Goal: Task Accomplishment & Management: Manage account settings

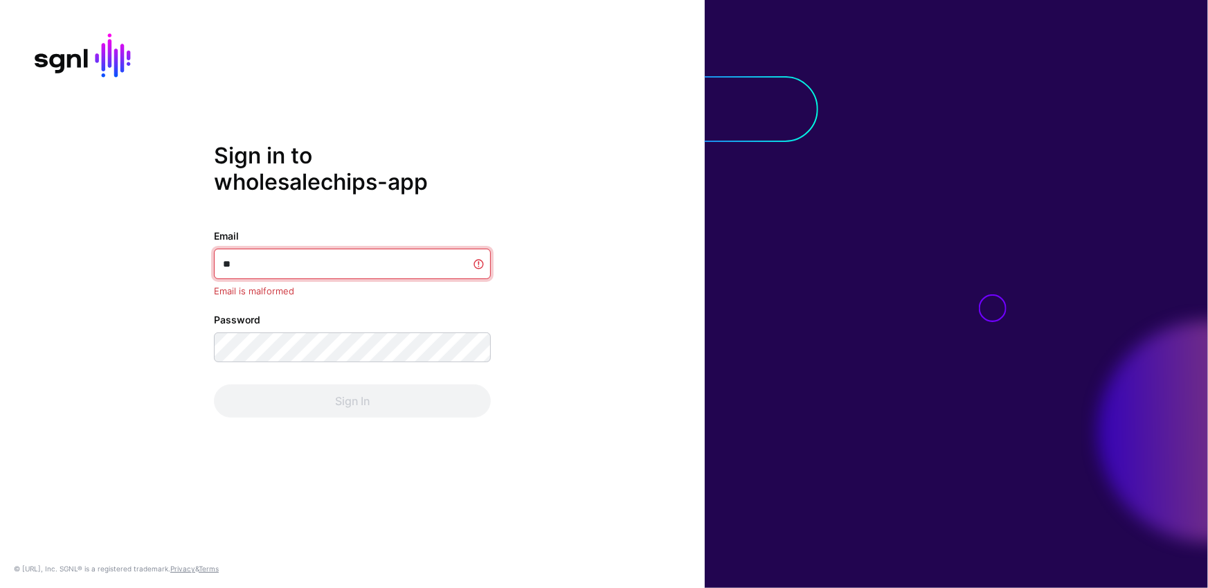
type input "*"
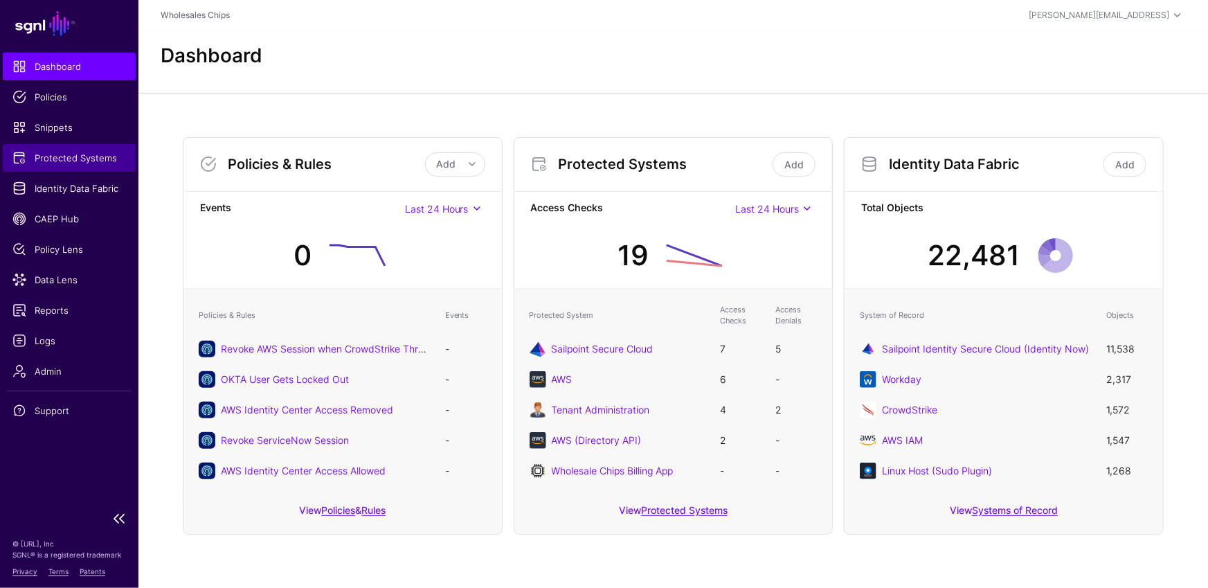
click at [67, 152] on span "Protected Systems" at bounding box center [69, 158] width 114 height 14
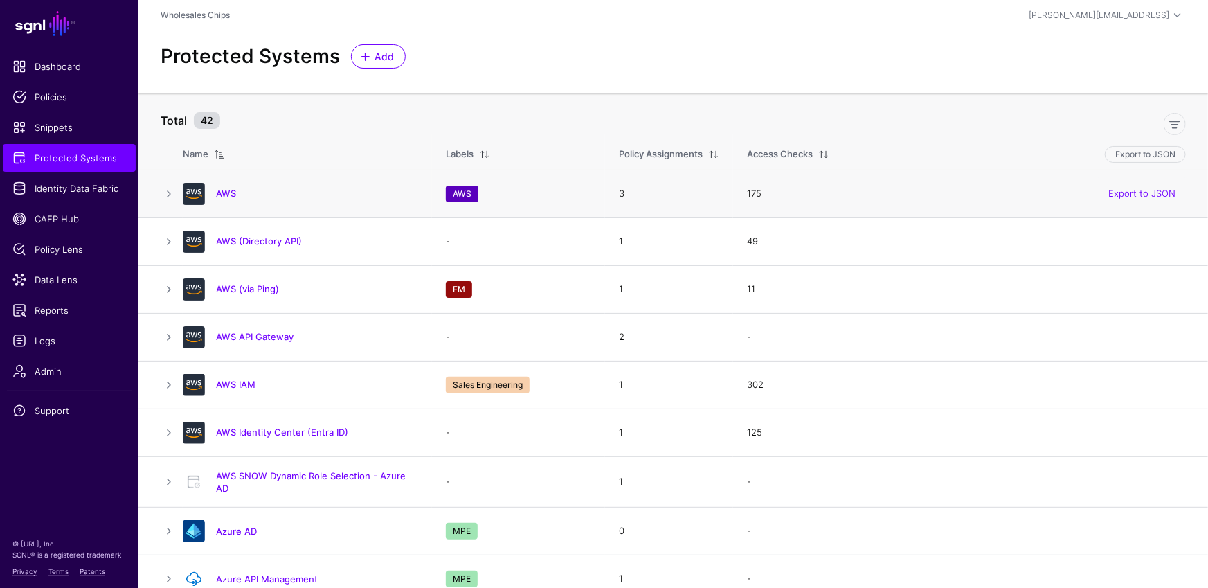
click at [225, 186] on div "AWS" at bounding box center [300, 194] width 246 height 22
click at [235, 195] on h4 "AWS" at bounding box center [317, 193] width 202 height 12
click at [227, 192] on link "AWS" at bounding box center [226, 193] width 20 height 11
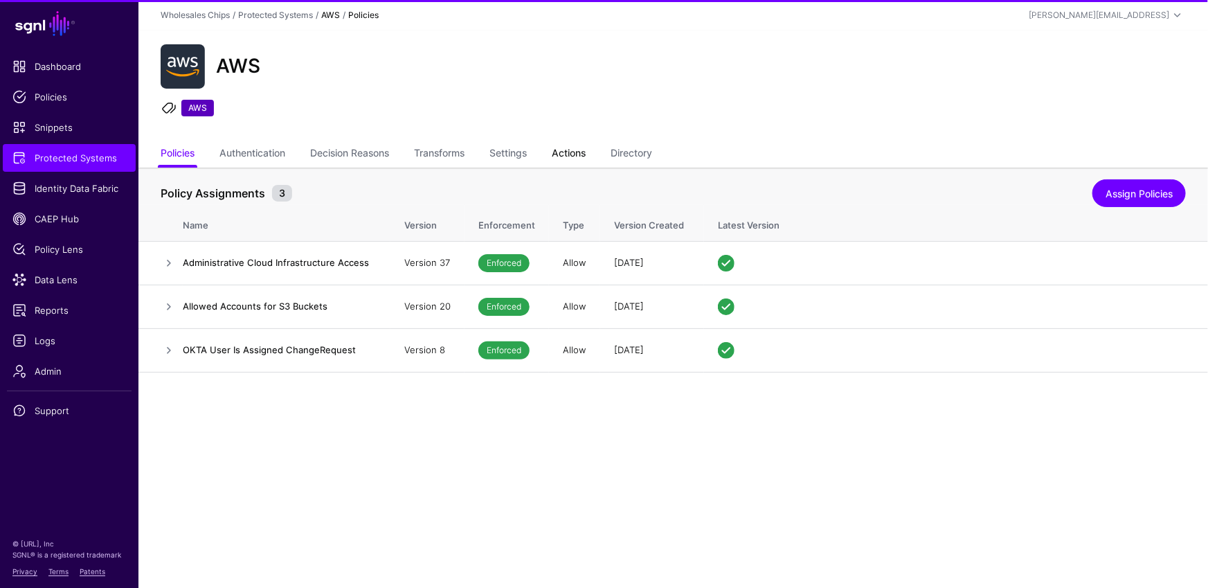
click at [565, 152] on link "Actions" at bounding box center [569, 154] width 34 height 26
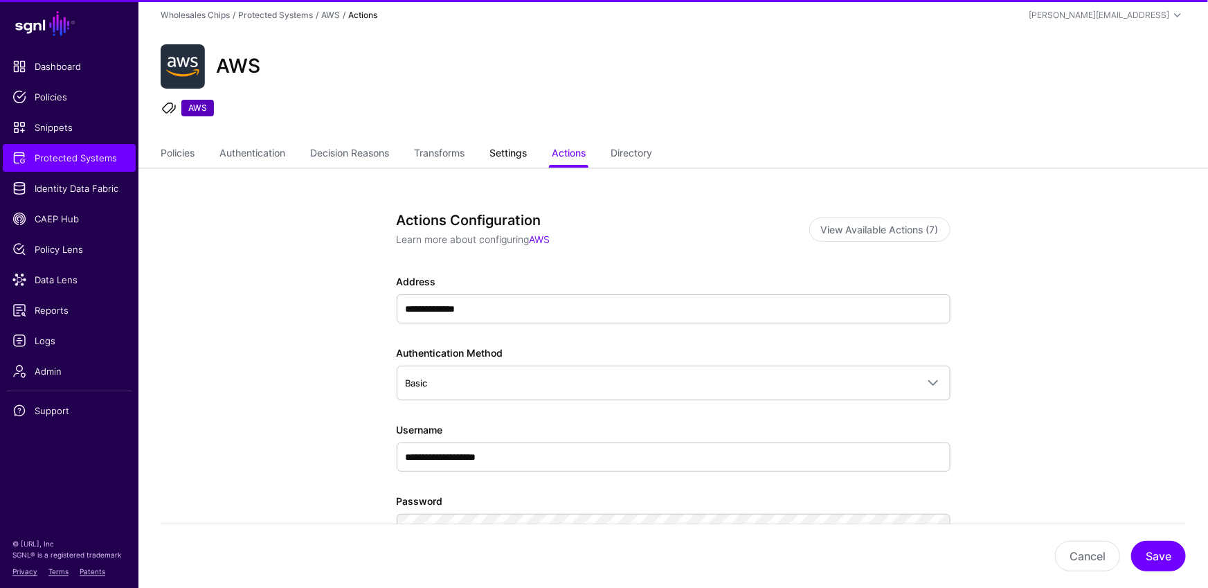
click at [525, 150] on link "Settings" at bounding box center [507, 154] width 37 height 26
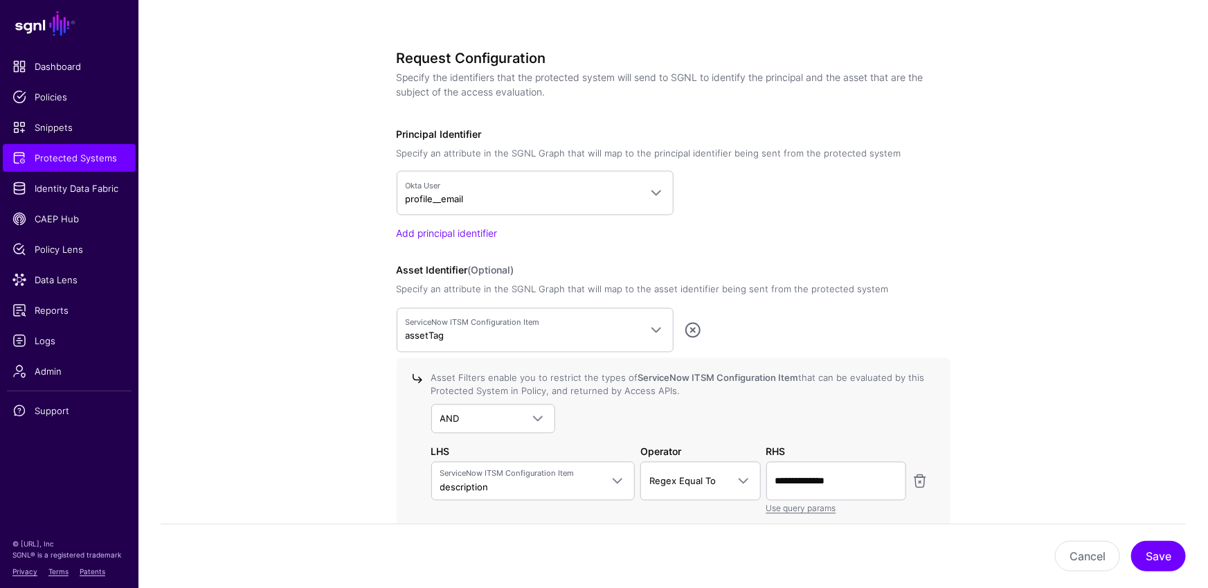
scroll to position [1291, 0]
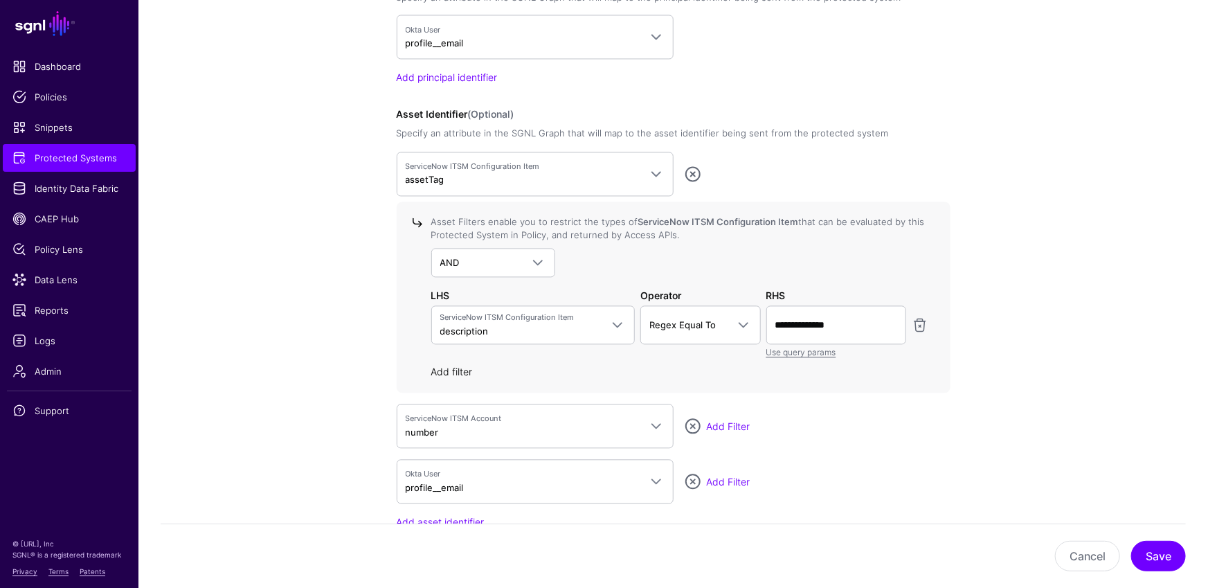
click at [456, 366] on link "Add filter" at bounding box center [452, 372] width 42 height 12
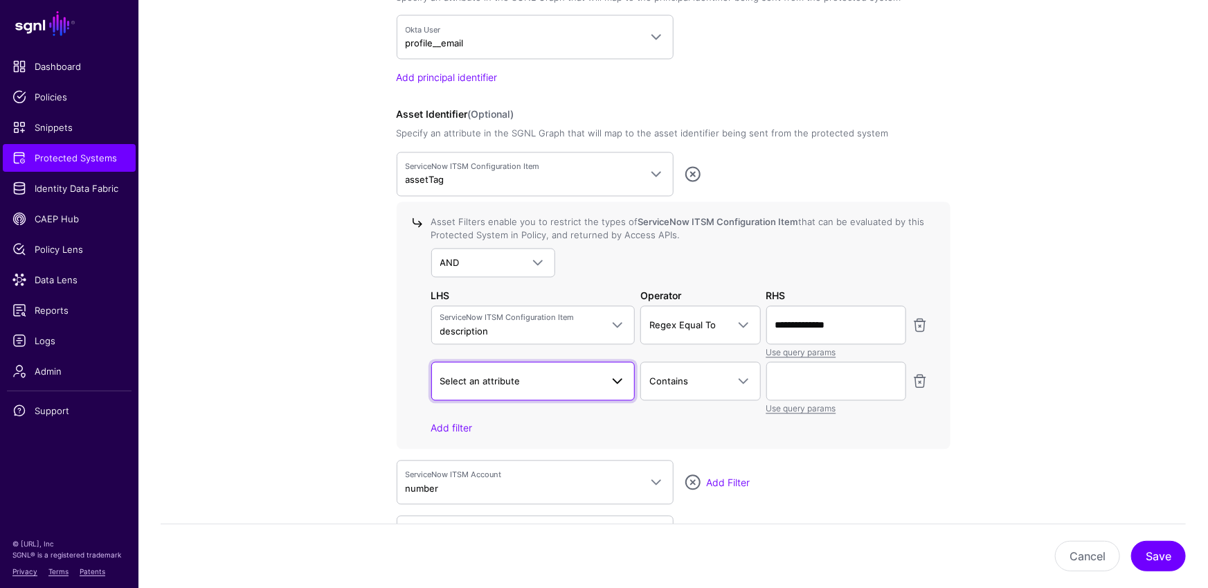
click at [495, 367] on link "Select an attribute" at bounding box center [533, 381] width 204 height 39
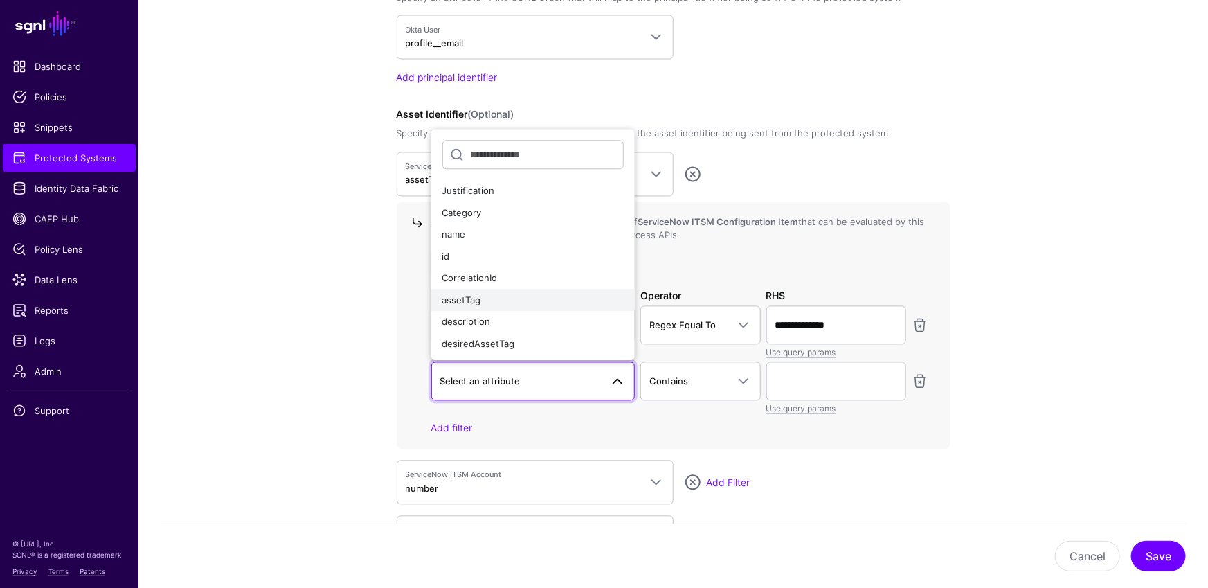
click at [503, 304] on div "assetTag" at bounding box center [533, 301] width 182 height 14
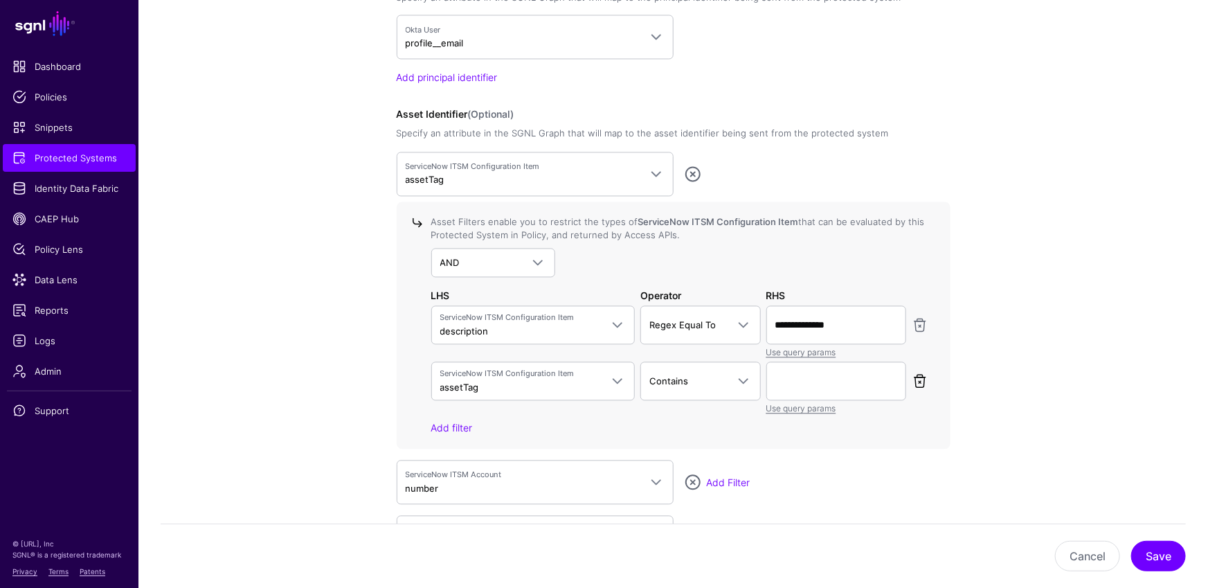
click at [920, 377] on link at bounding box center [920, 381] width 17 height 17
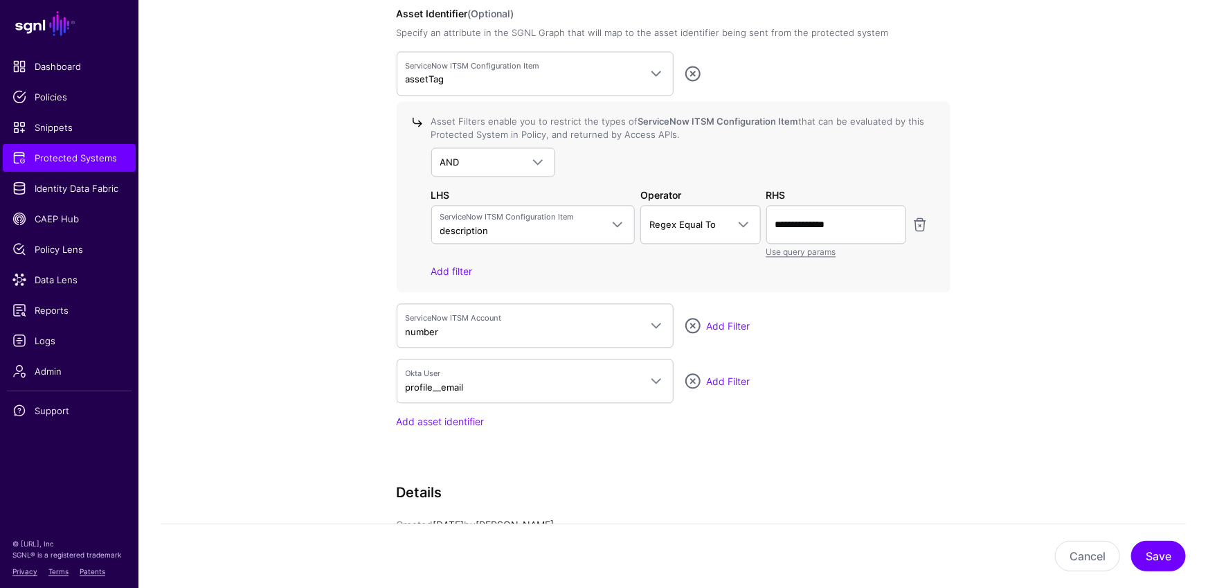
scroll to position [1376, 0]
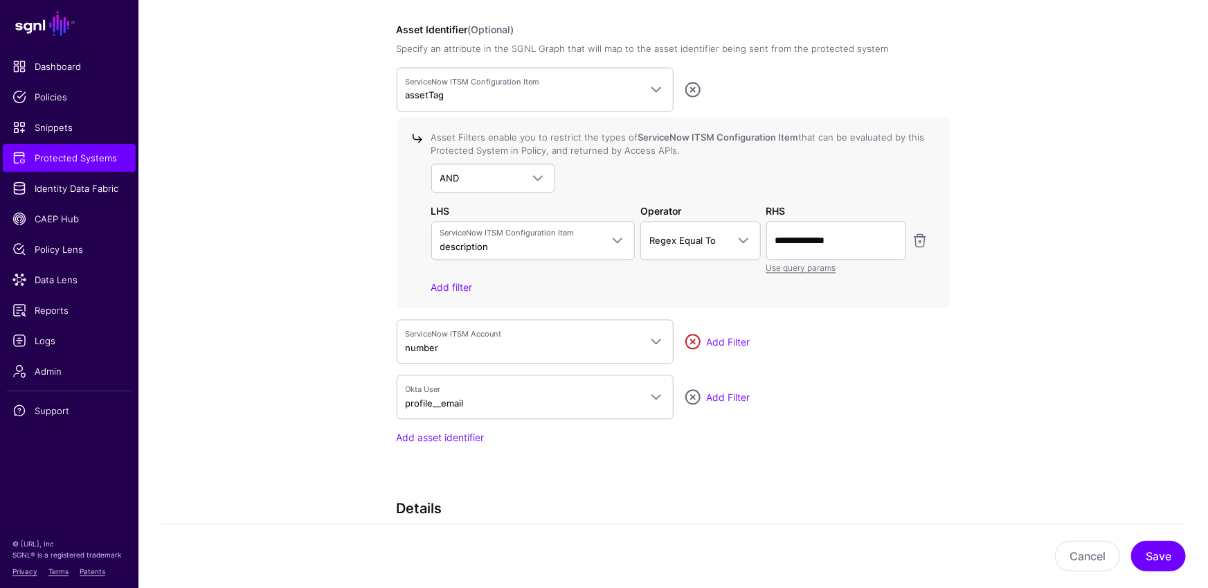
click at [689, 336] on link at bounding box center [693, 341] width 17 height 17
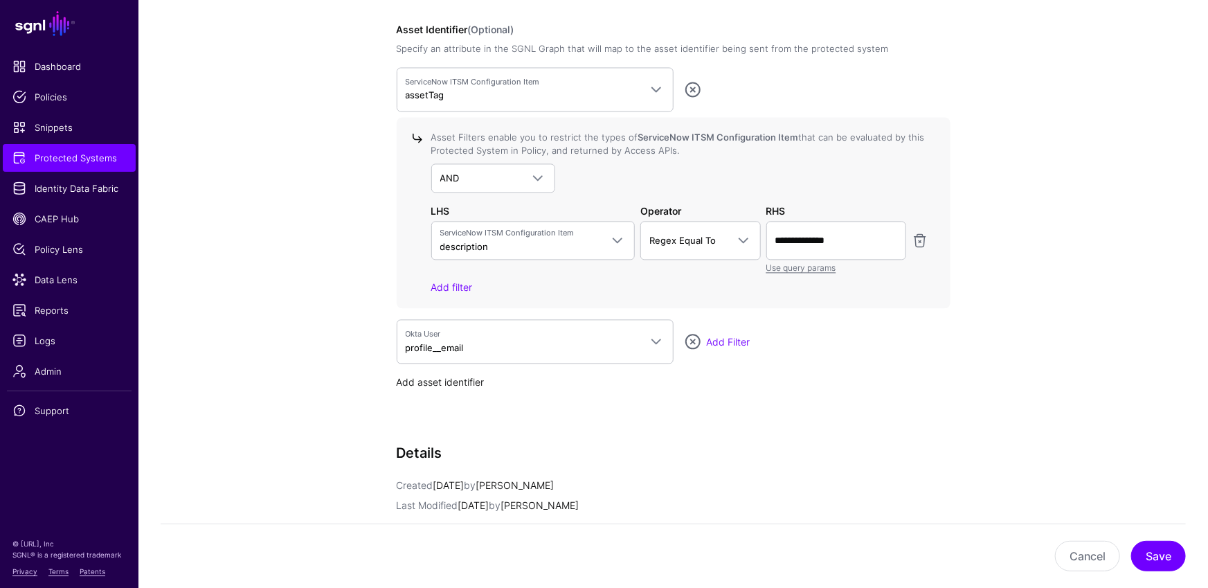
click at [460, 380] on link "Add asset identifier" at bounding box center [441, 382] width 88 height 12
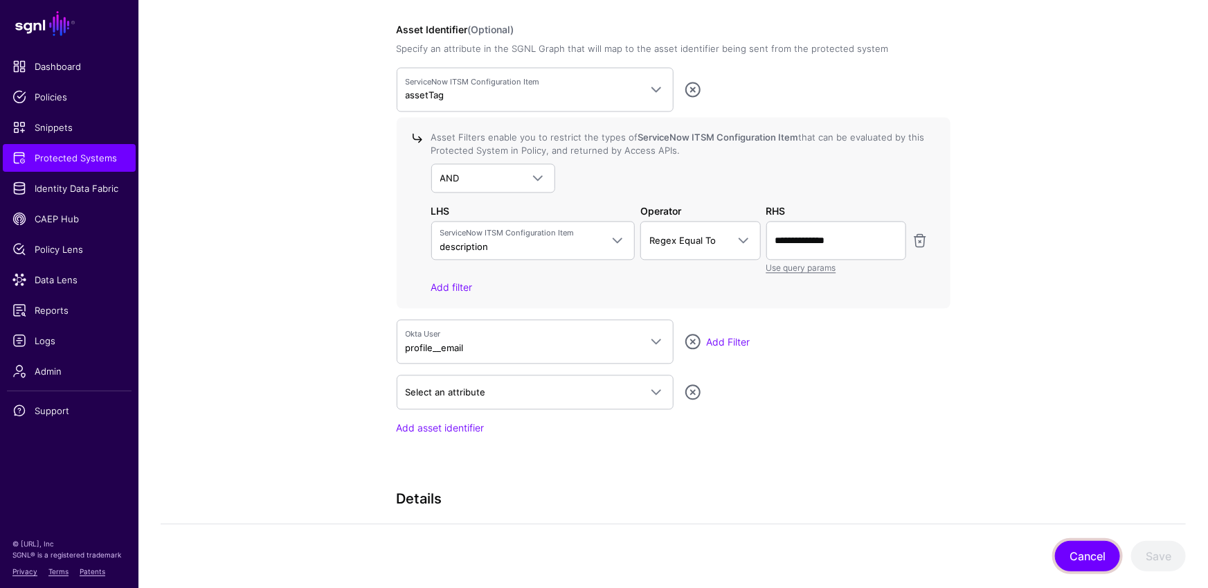
click at [1081, 548] on button "Cancel" at bounding box center [1087, 556] width 65 height 30
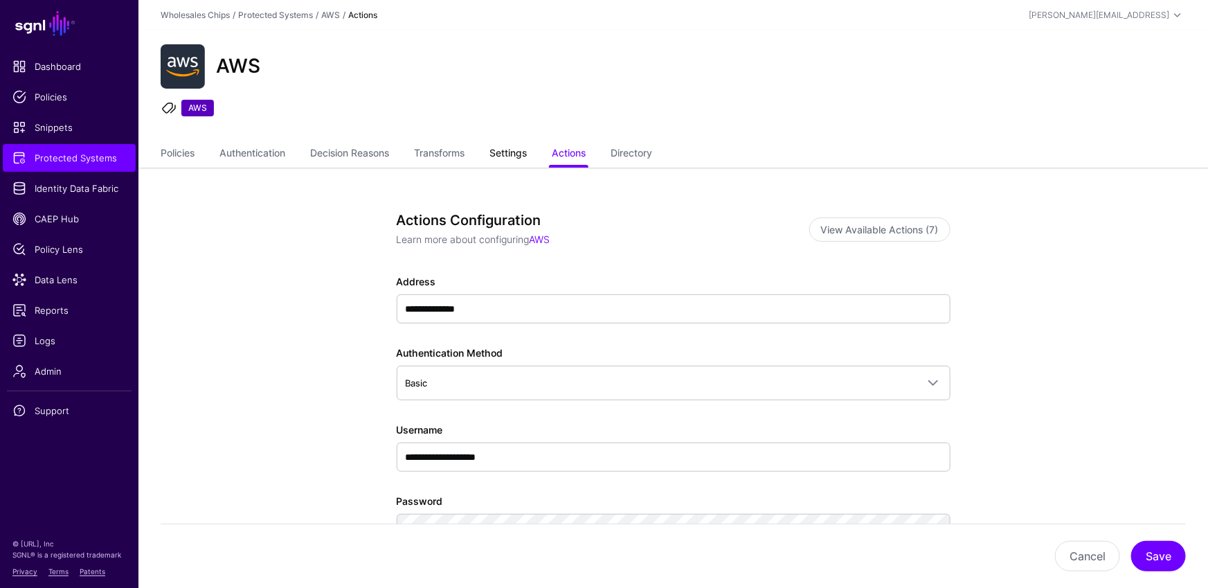
click at [527, 157] on link "Settings" at bounding box center [507, 154] width 37 height 26
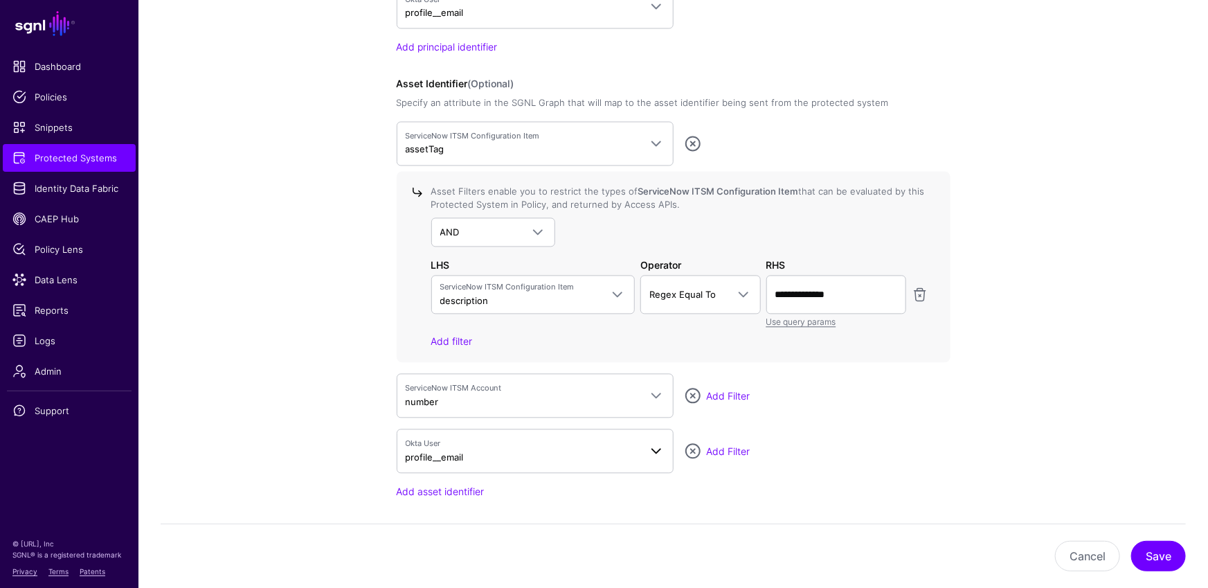
scroll to position [1413, 0]
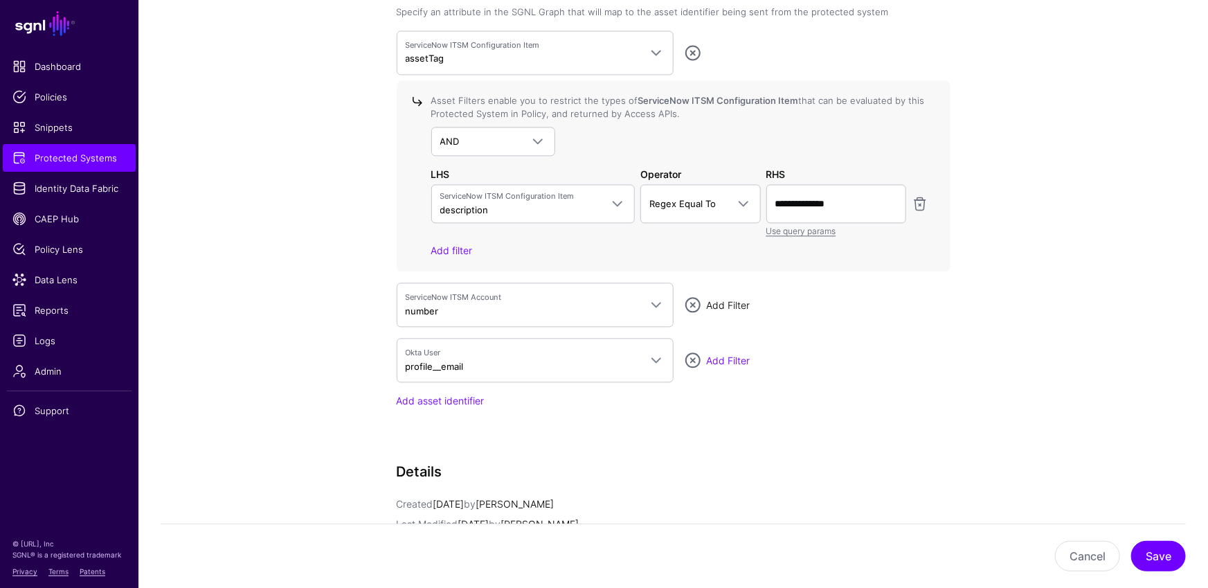
click at [721, 303] on link "Add Filter" at bounding box center [729, 305] width 44 height 12
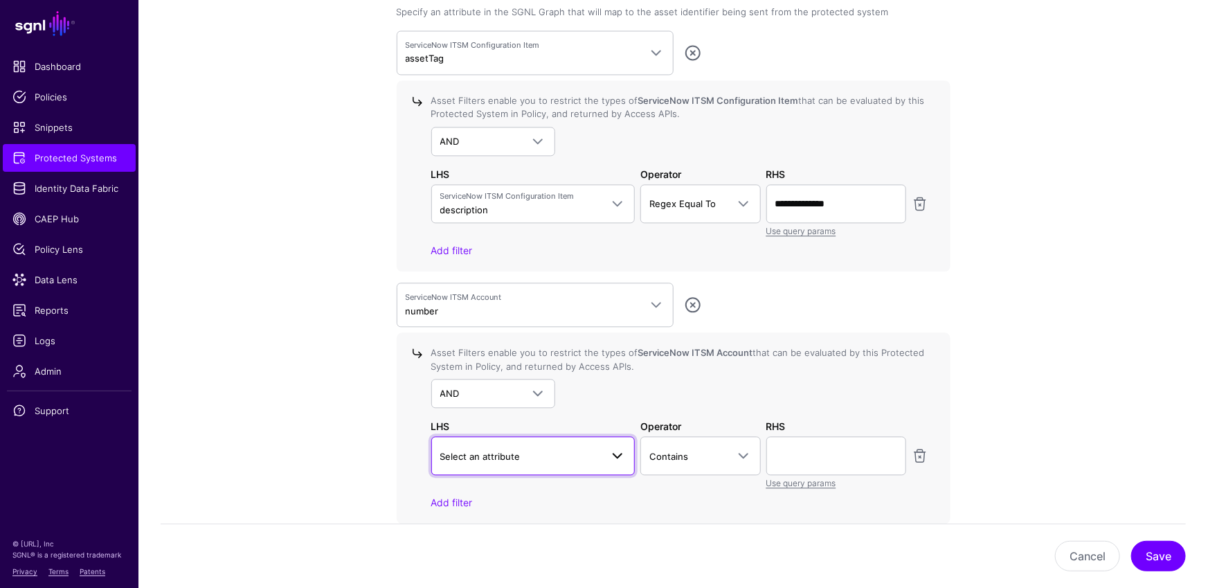
click at [577, 453] on span "Select an attribute" at bounding box center [520, 456] width 161 height 15
drag, startPoint x: 476, startPoint y: 493, endPoint x: 628, endPoint y: 476, distance: 152.6
click at [477, 493] on div "number" at bounding box center [533, 493] width 182 height 14
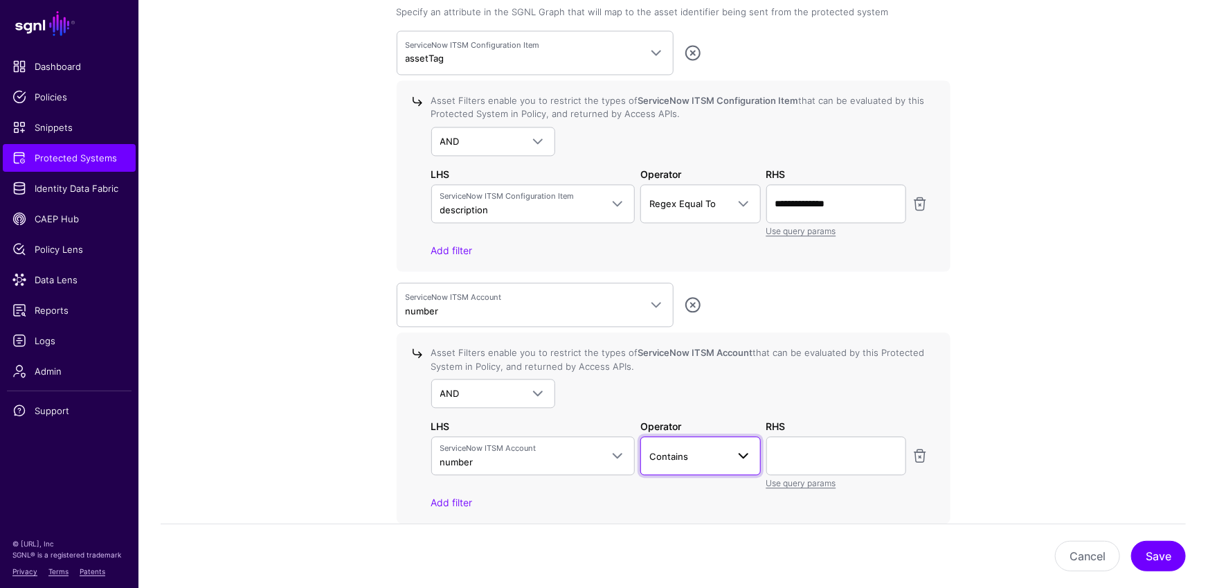
click at [727, 449] on span at bounding box center [739, 455] width 25 height 17
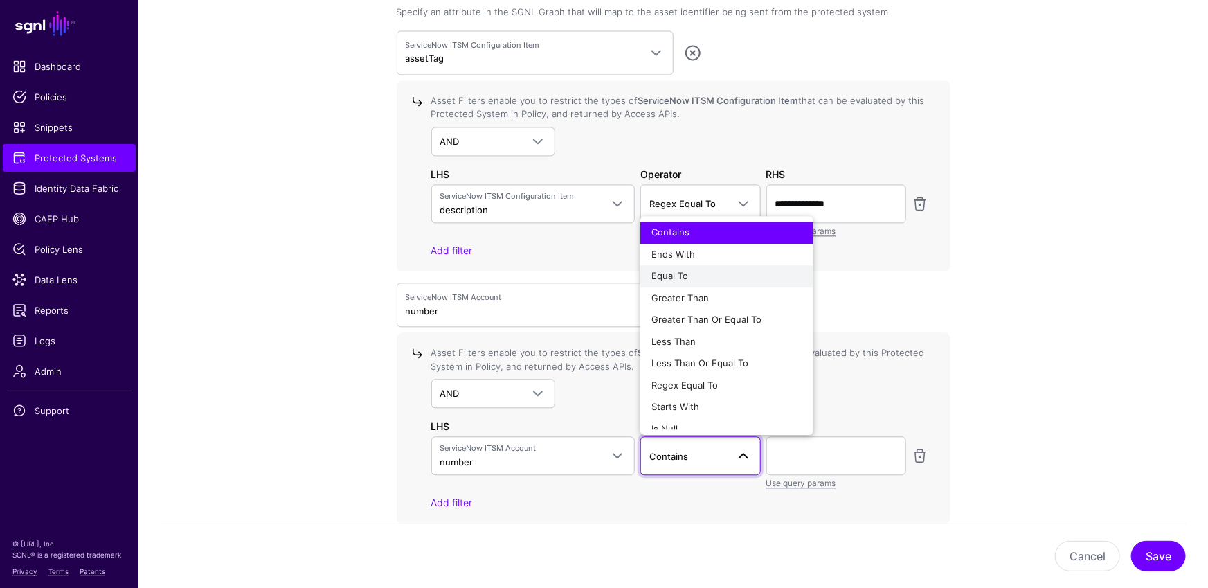
click at [694, 269] on div "Equal To" at bounding box center [726, 276] width 151 height 14
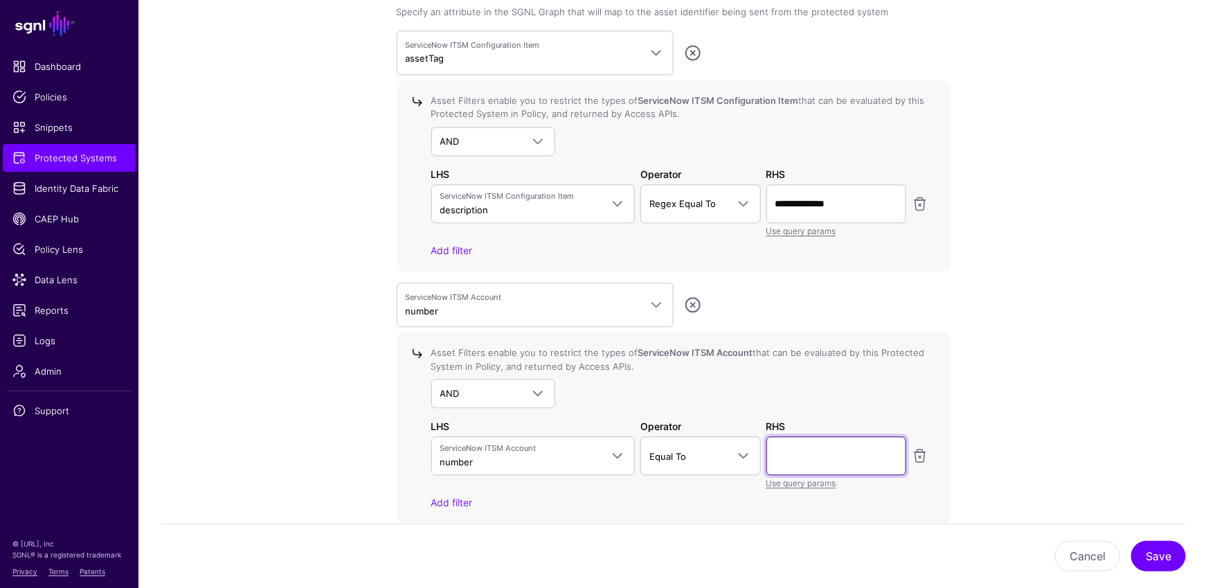
click at [824, 449] on input "text" at bounding box center [836, 455] width 140 height 39
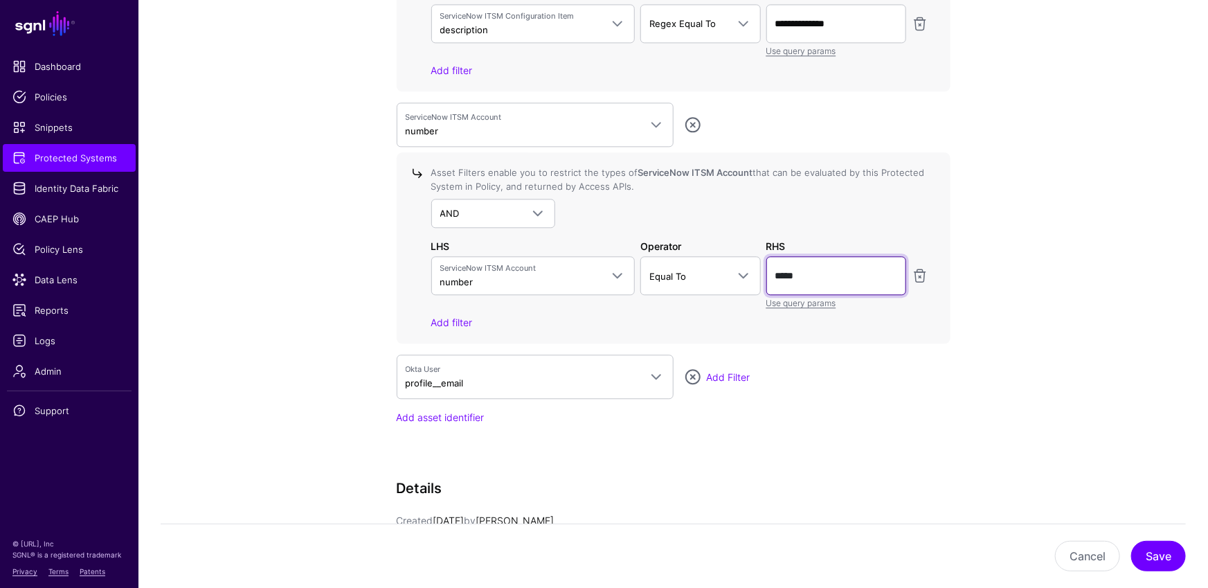
scroll to position [1641, 0]
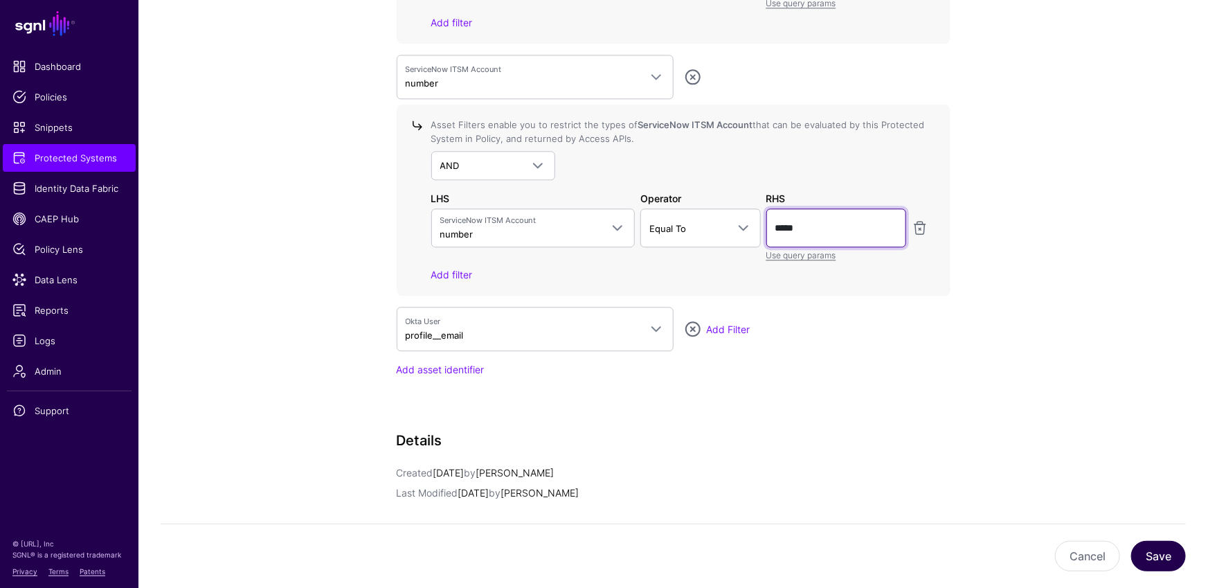
type input "*****"
click at [1159, 553] on button "Save" at bounding box center [1158, 556] width 55 height 30
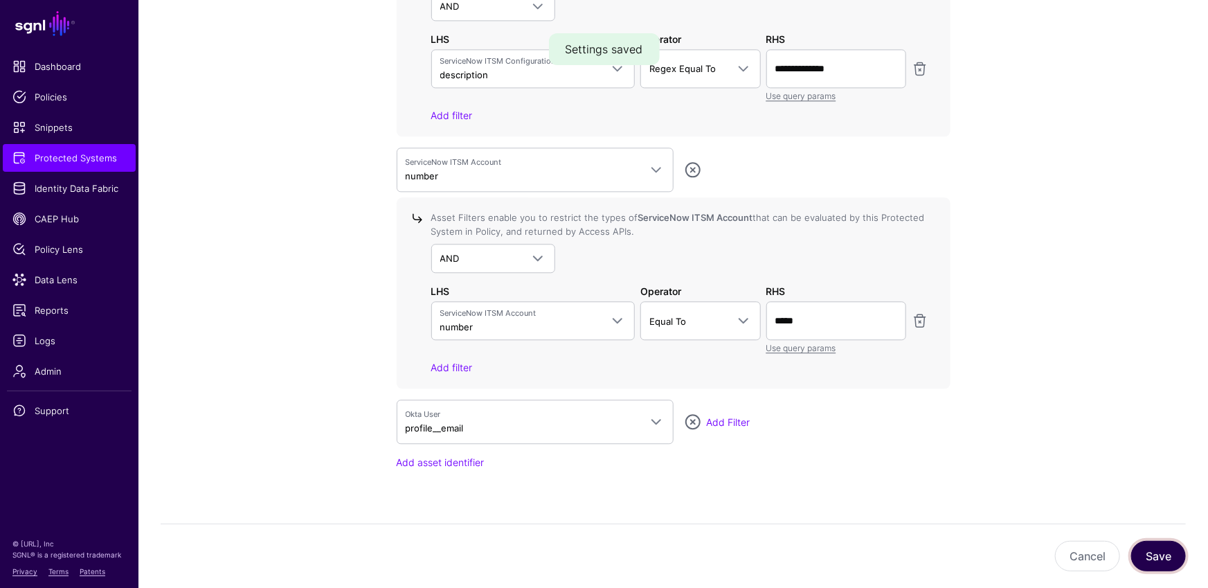
scroll to position [1366, 0]
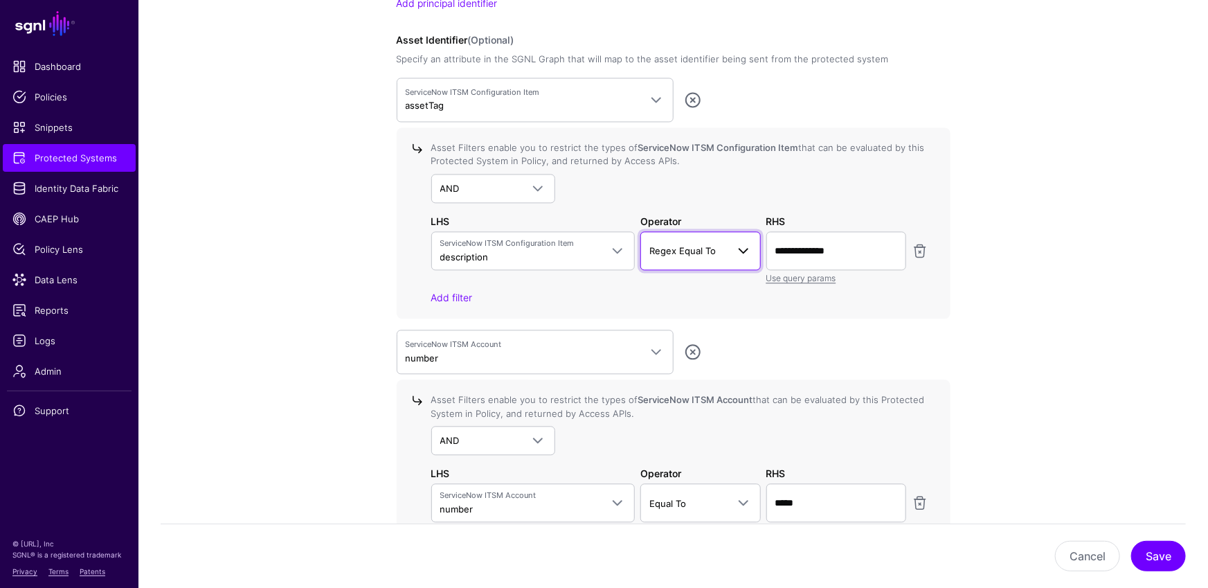
click at [730, 250] on span at bounding box center [739, 250] width 25 height 17
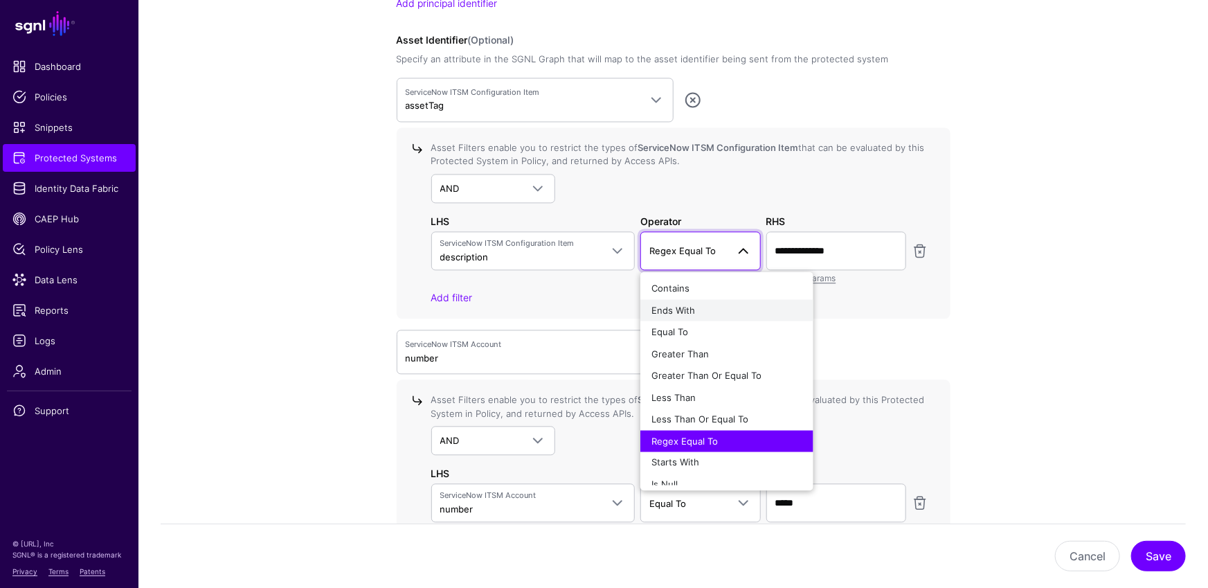
click at [686, 304] on span "Ends With" at bounding box center [673, 309] width 44 height 11
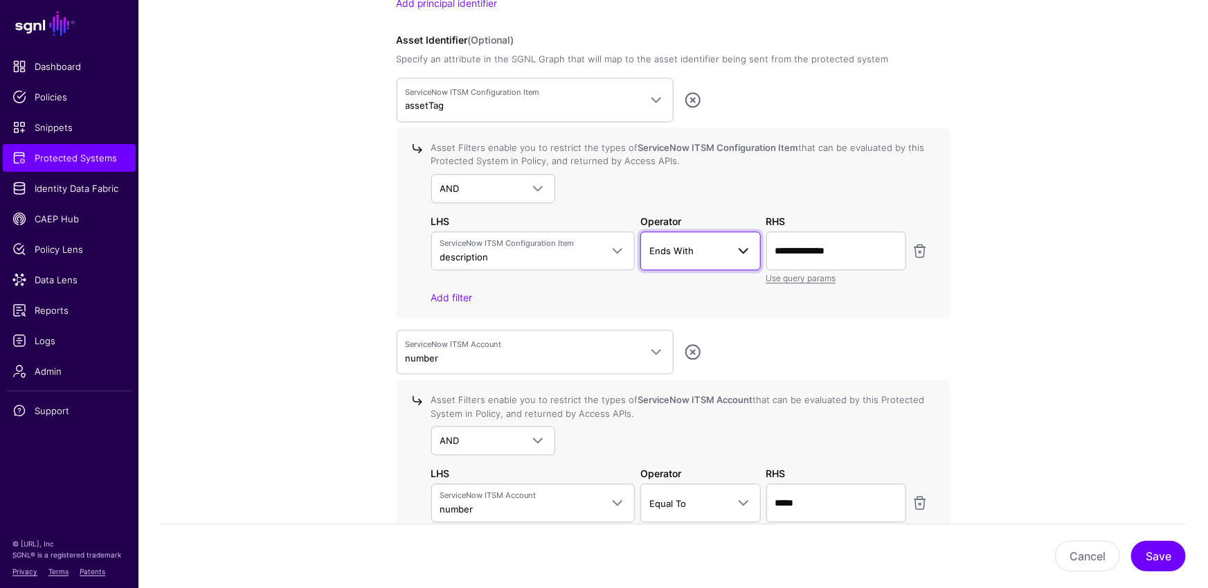
click at [694, 233] on link "Ends With" at bounding box center [700, 250] width 120 height 39
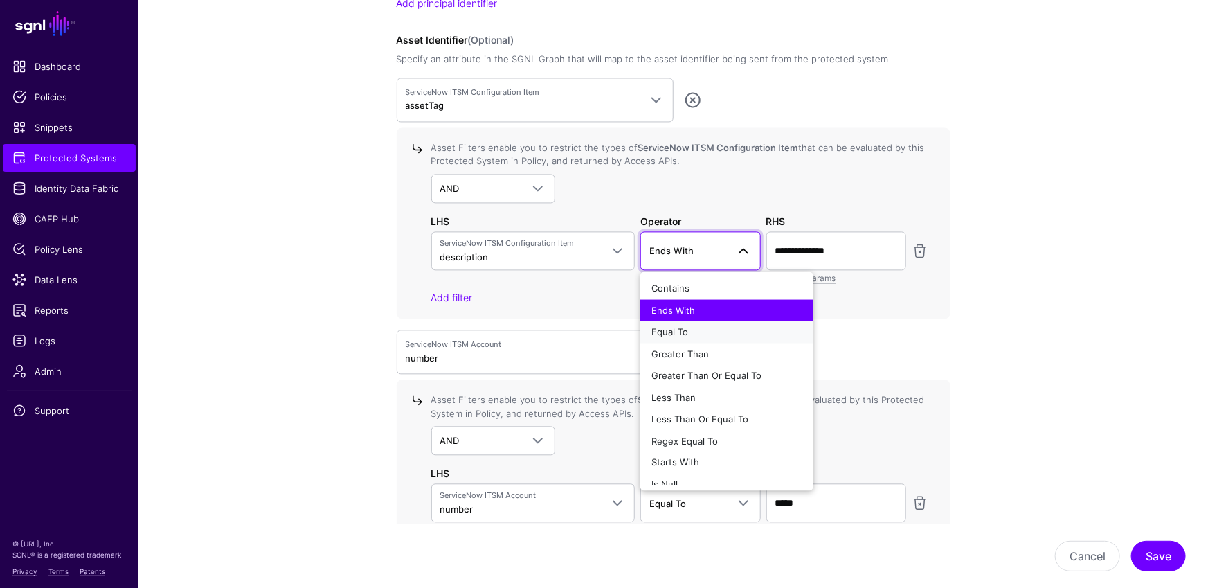
click at [663, 325] on div "Equal To" at bounding box center [726, 332] width 151 height 14
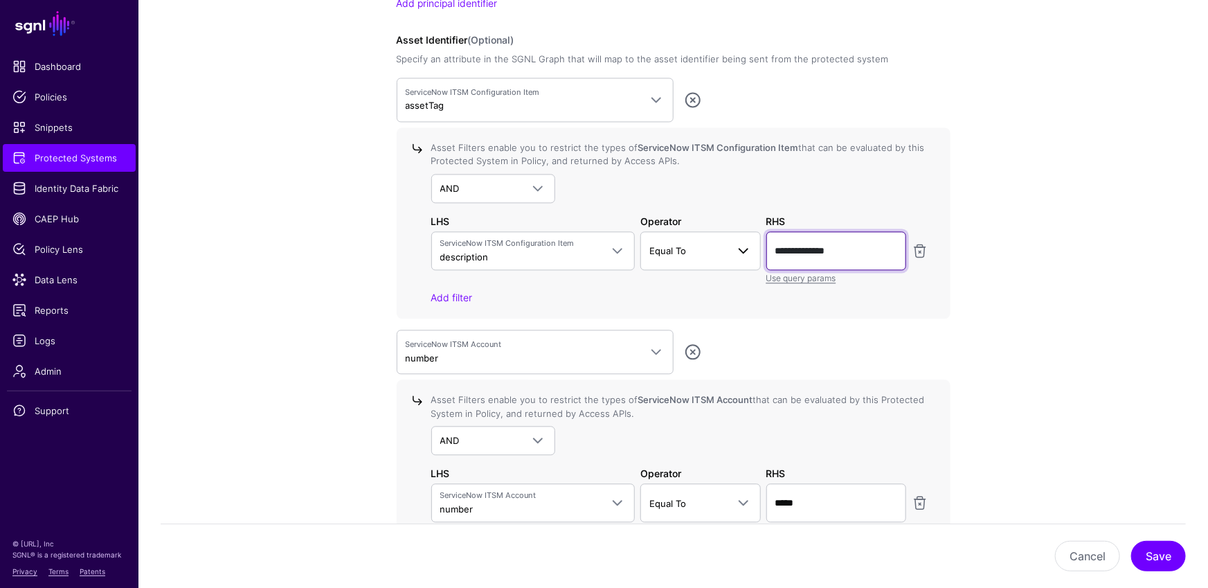
drag, startPoint x: 785, startPoint y: 246, endPoint x: 743, endPoint y: 247, distance: 41.6
click at [745, 246] on div "**********" at bounding box center [680, 257] width 503 height 53
type input "********"
click at [1151, 550] on button "Save" at bounding box center [1158, 556] width 55 height 30
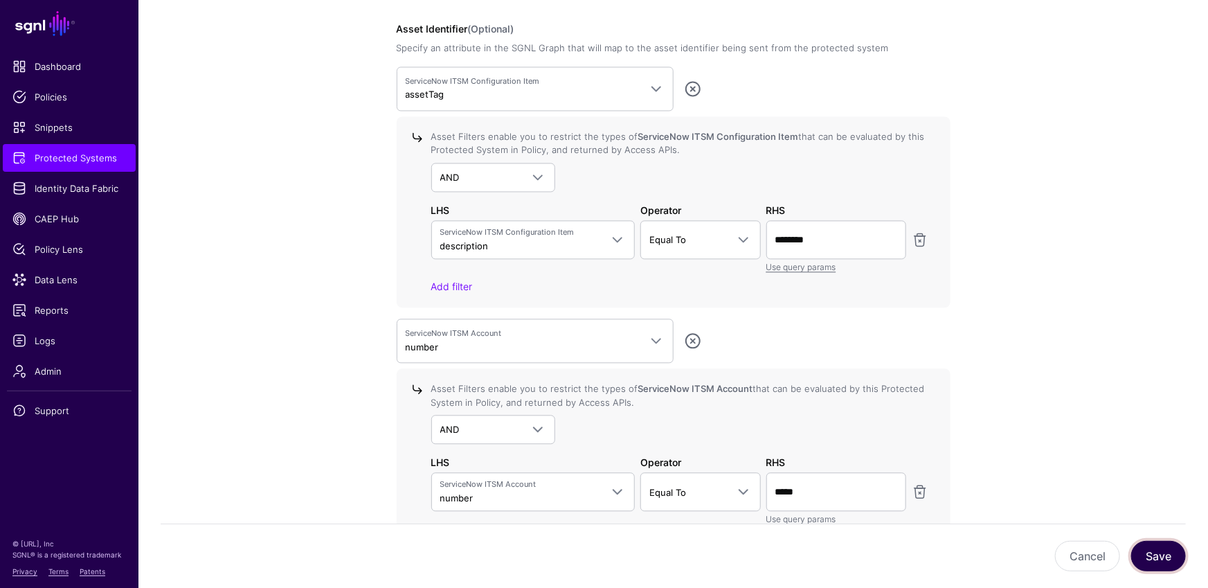
scroll to position [1361, 0]
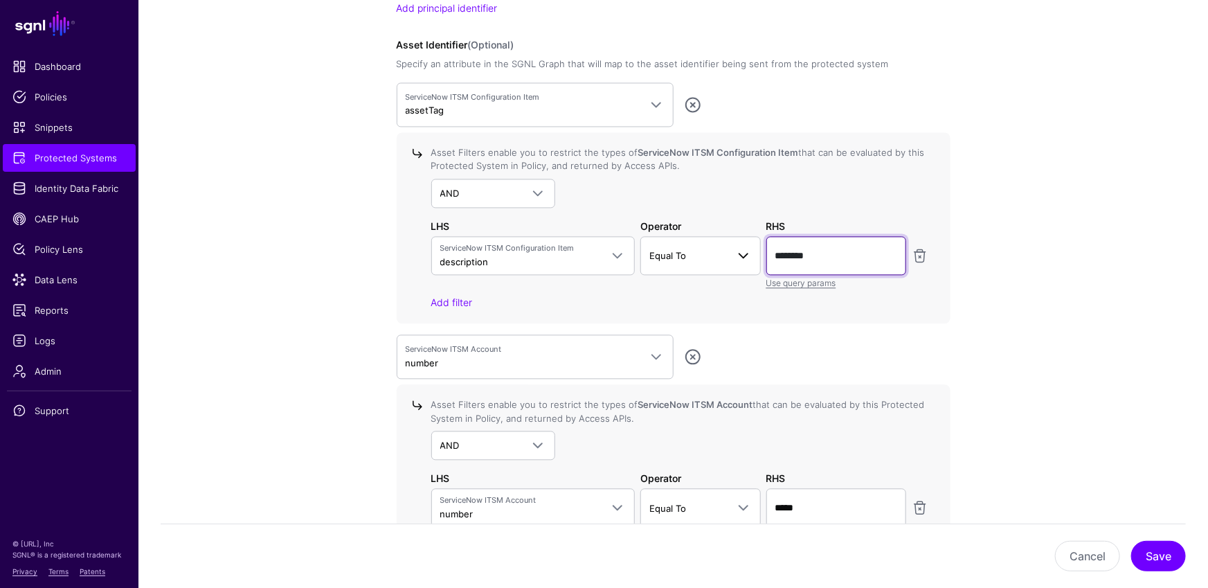
drag, startPoint x: 836, startPoint y: 253, endPoint x: 750, endPoint y: 267, distance: 86.9
click at [750, 263] on div "ServiceNow ITSM Configuration Item description Justification Category name id C…" at bounding box center [680, 262] width 503 height 53
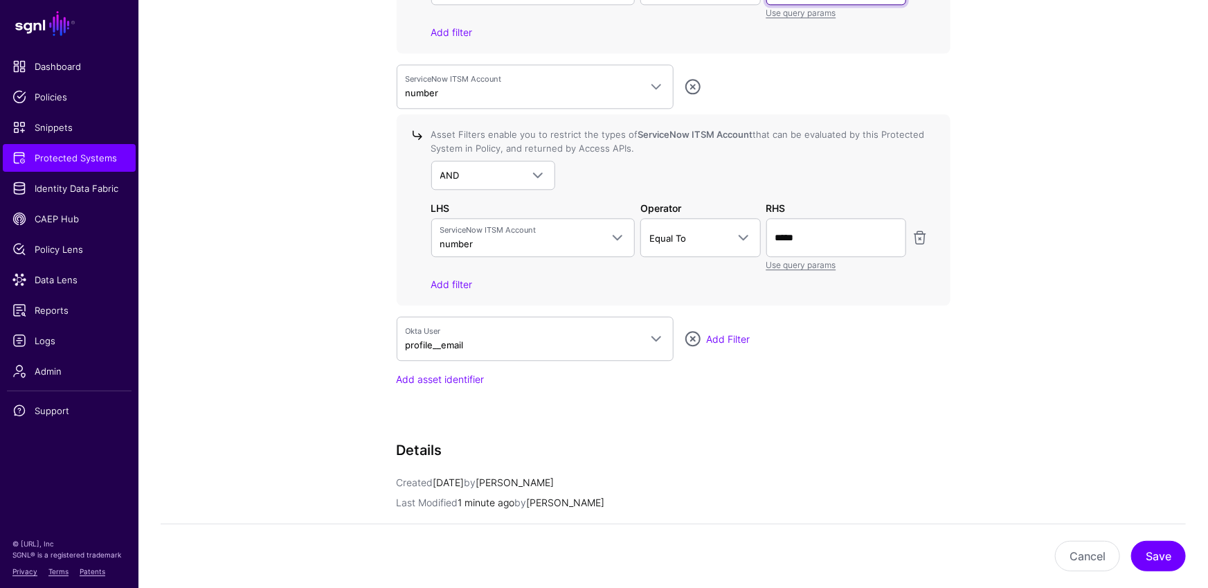
scroll to position [1600, 0]
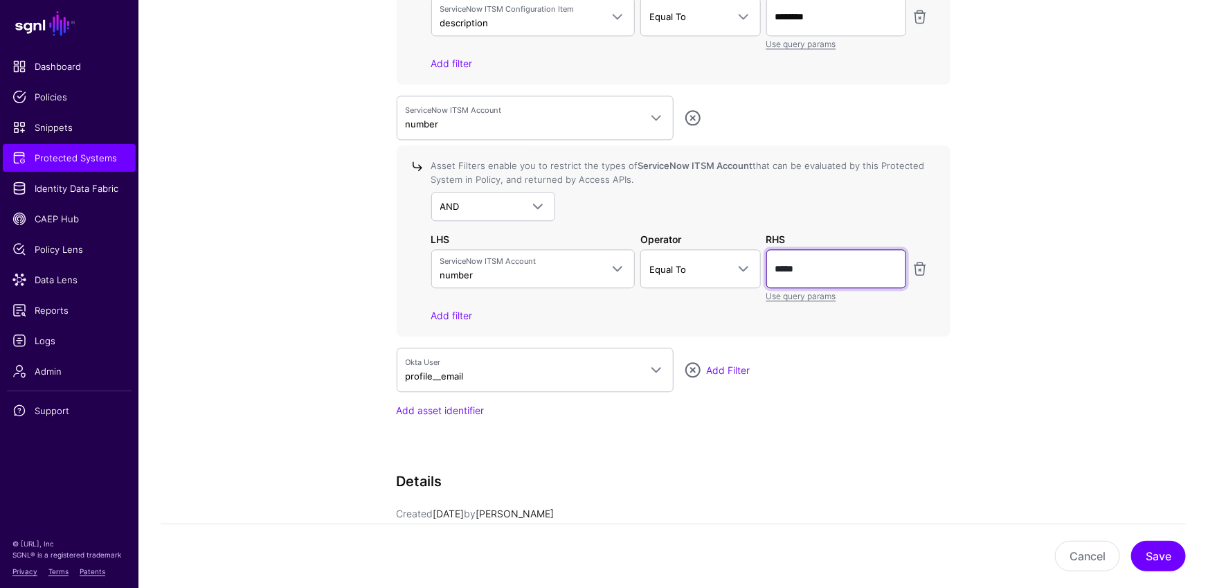
click at [829, 273] on input "*****" at bounding box center [836, 268] width 140 height 39
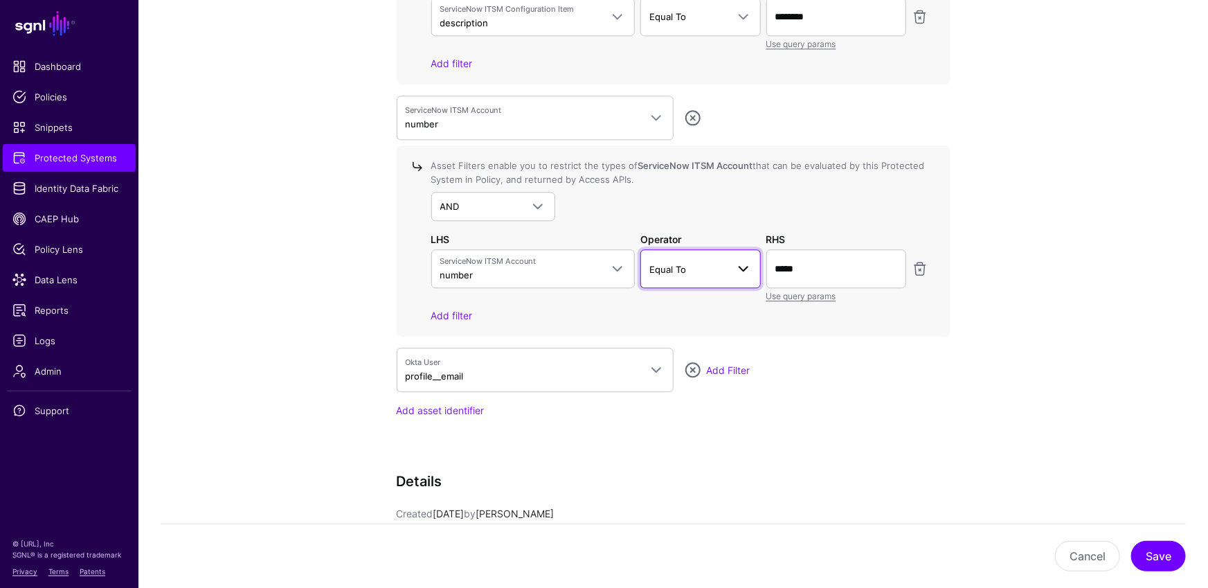
click at [705, 273] on link "Equal To" at bounding box center [700, 268] width 120 height 39
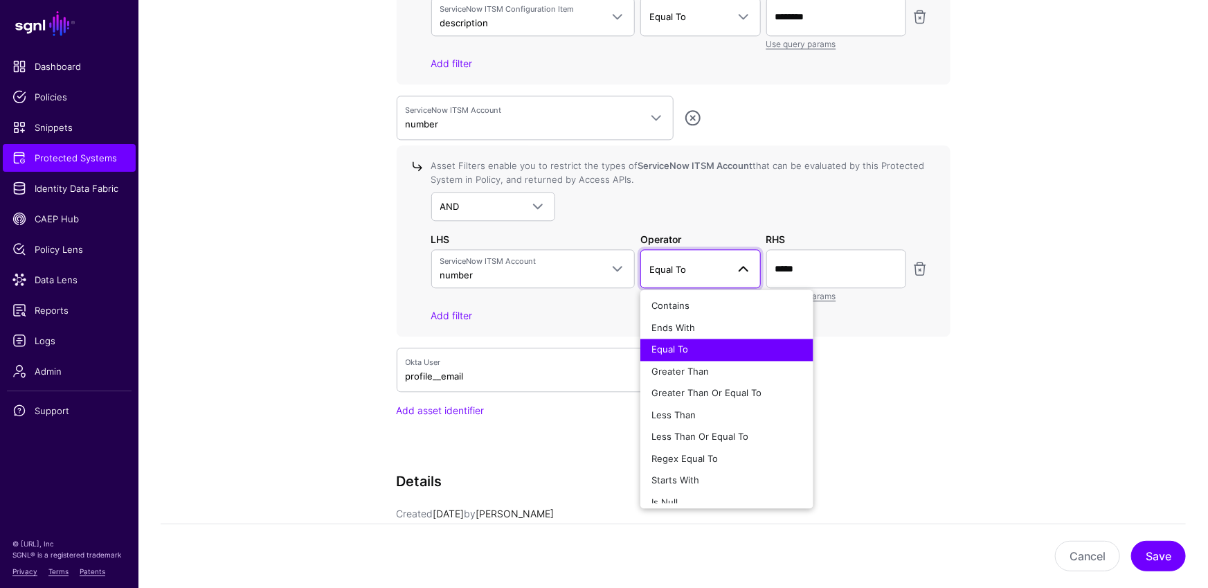
click at [936, 363] on div "Add Filter" at bounding box center [829, 370] width 244 height 15
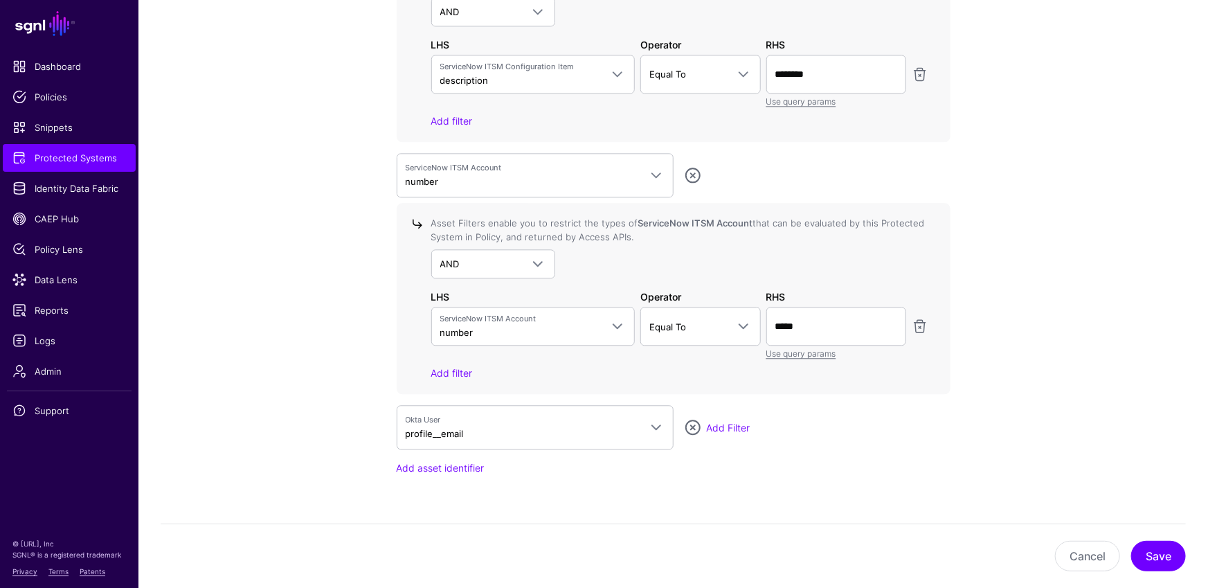
scroll to position [1534, 0]
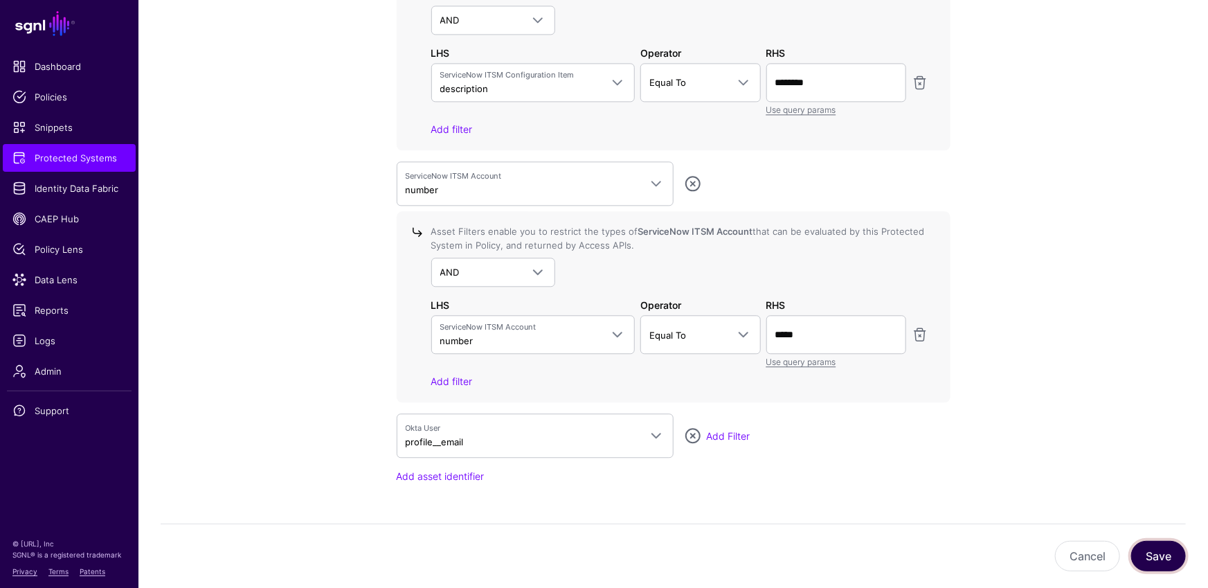
click at [1153, 546] on button "Save" at bounding box center [1158, 556] width 55 height 30
click at [89, 163] on span "Protected Systems" at bounding box center [69, 158] width 114 height 14
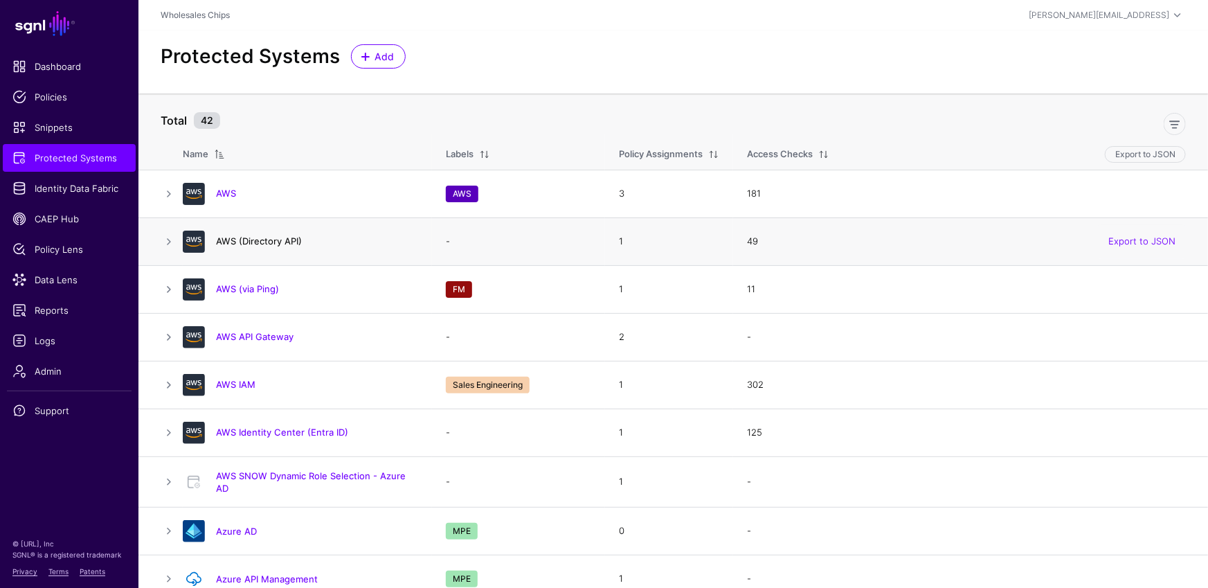
click at [278, 240] on link "AWS (Directory API)" at bounding box center [259, 240] width 86 height 11
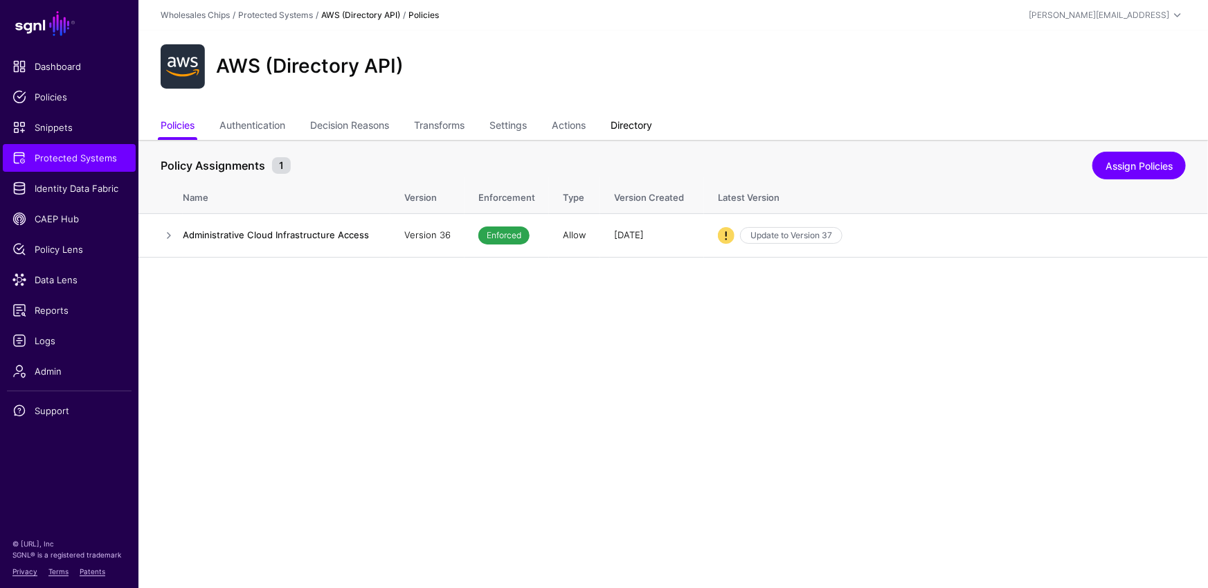
click at [647, 120] on link "Directory" at bounding box center [632, 127] width 42 height 26
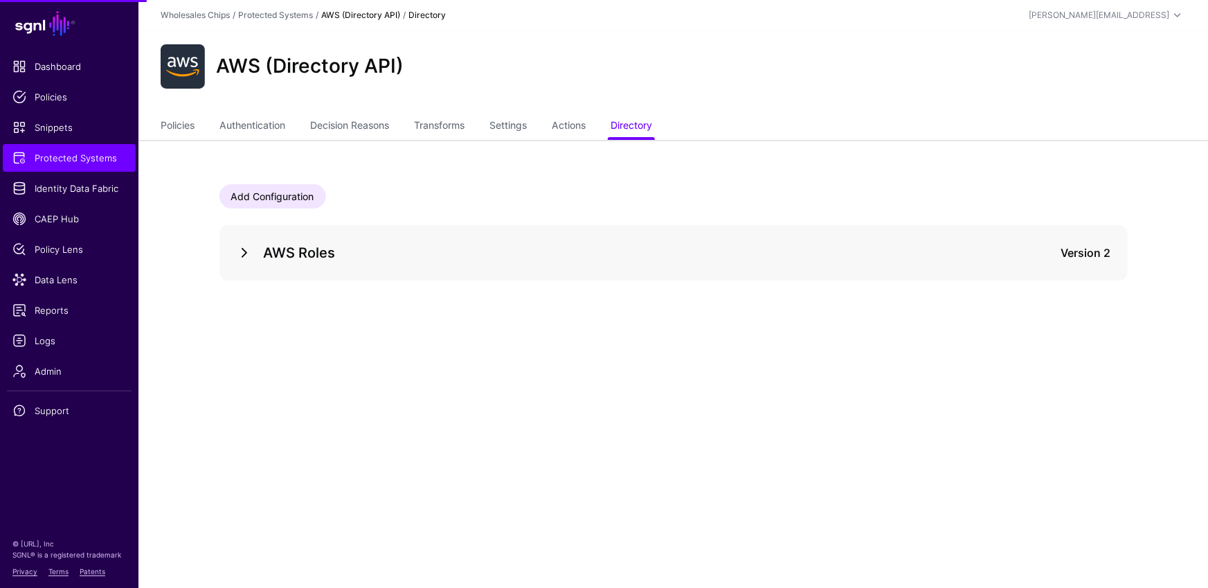
click at [243, 255] on link at bounding box center [244, 252] width 17 height 17
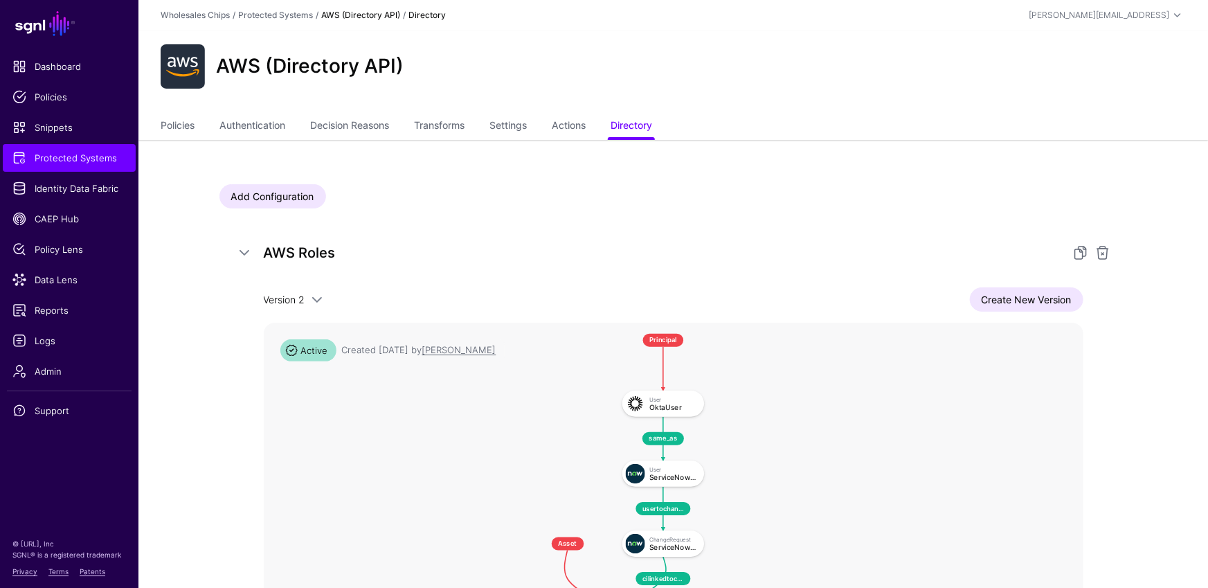
scroll to position [150, 0]
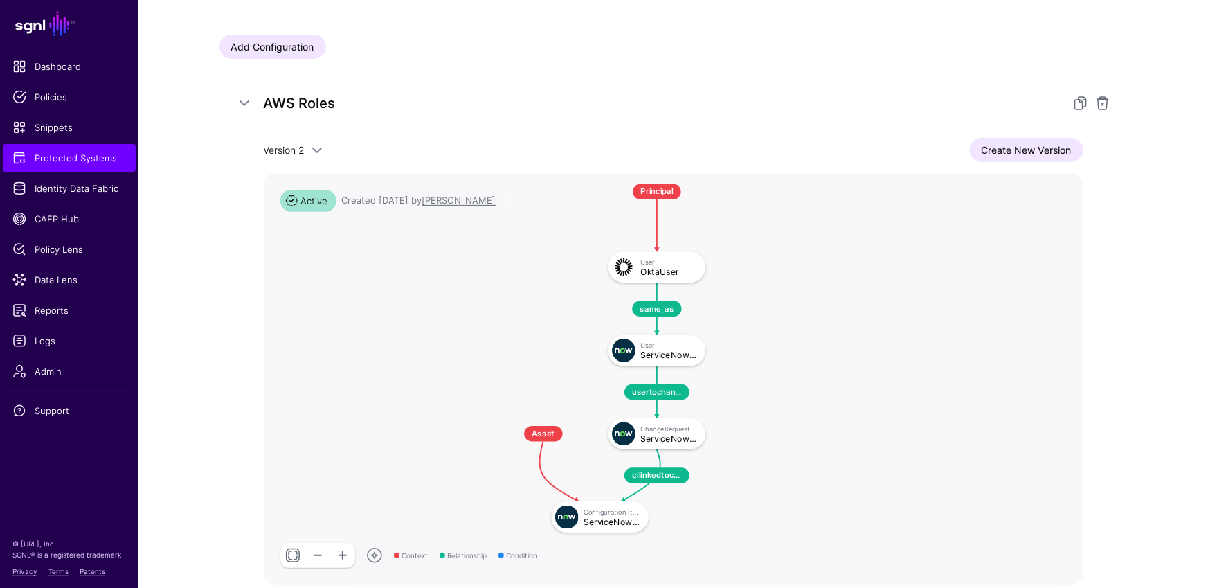
drag, startPoint x: 778, startPoint y: 321, endPoint x: 755, endPoint y: 377, distance: 61.2
click at [755, 377] on rect at bounding box center [497, 171] width 77045 height 38653
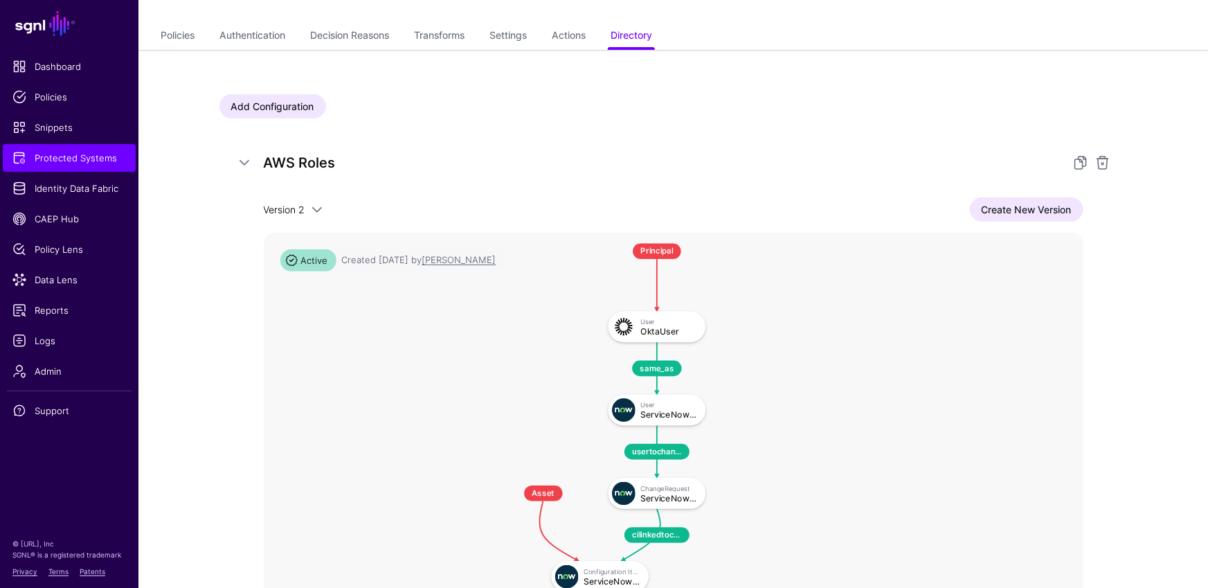
scroll to position [54, 0]
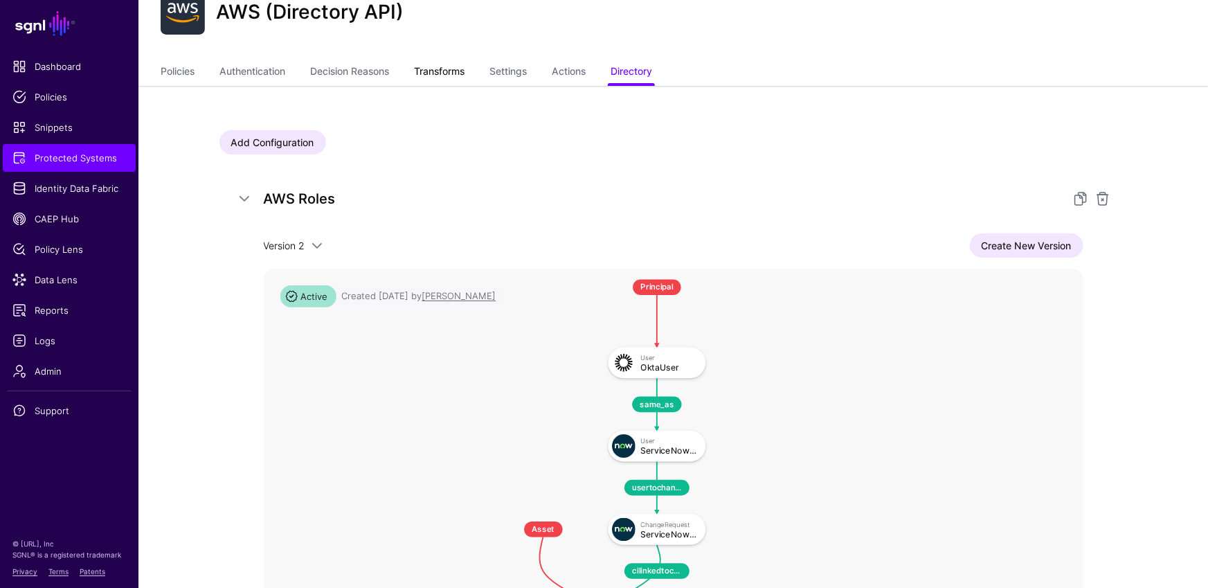
click at [453, 69] on link "Transforms" at bounding box center [439, 73] width 51 height 26
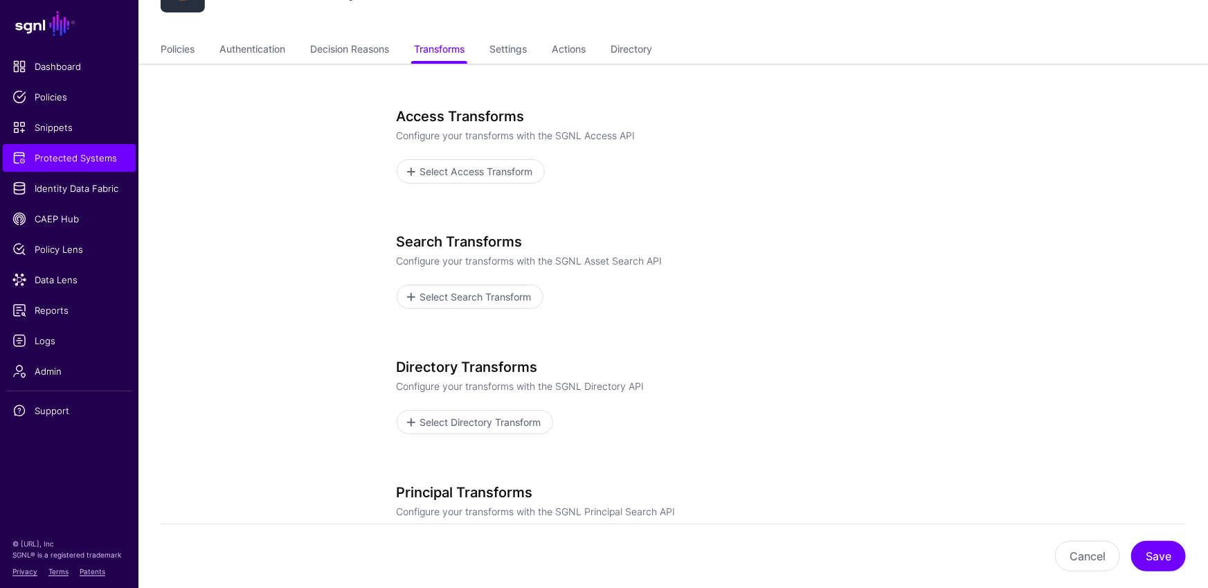
scroll to position [92, 0]
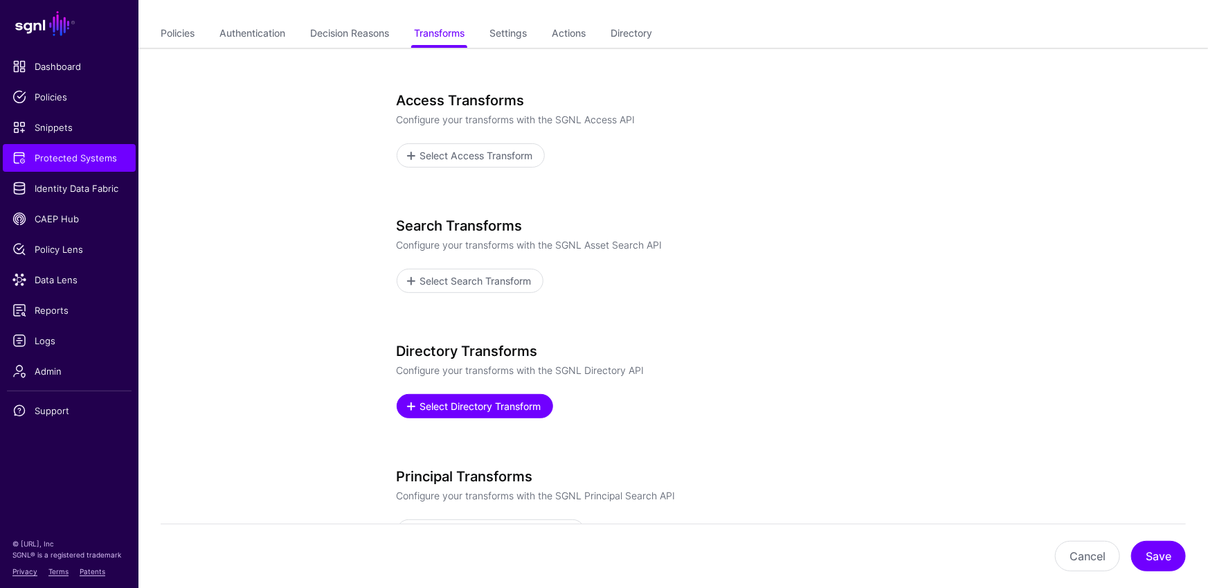
click at [500, 406] on span "Select Directory Transform" at bounding box center [480, 406] width 125 height 15
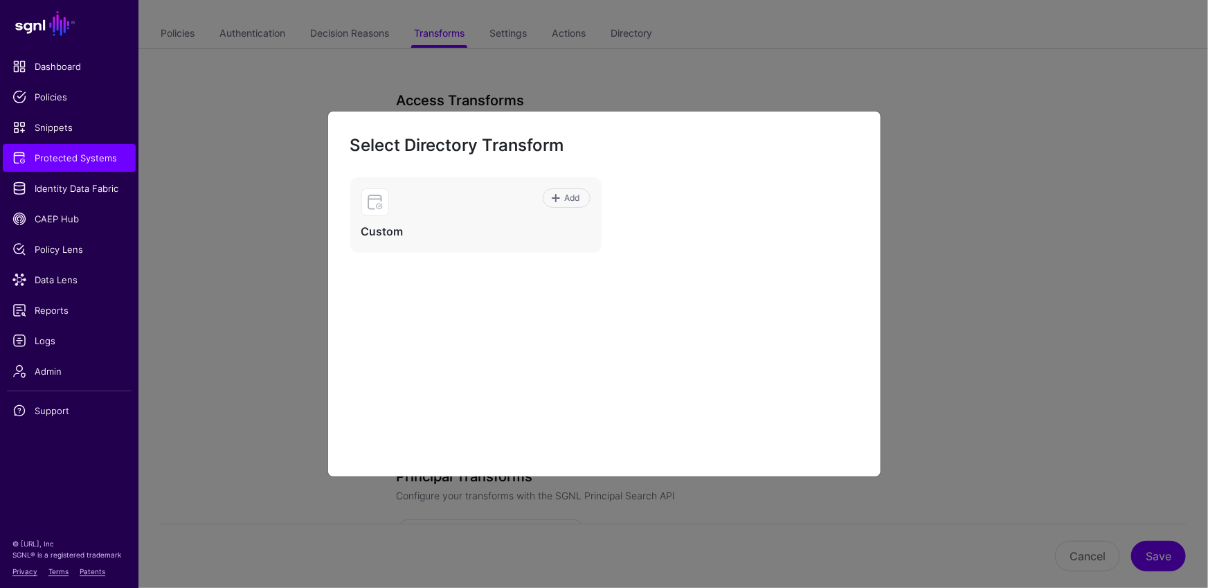
click at [1059, 210] on ngb-modal-window "Select Directory Transform Add Custom" at bounding box center [604, 294] width 1208 height 588
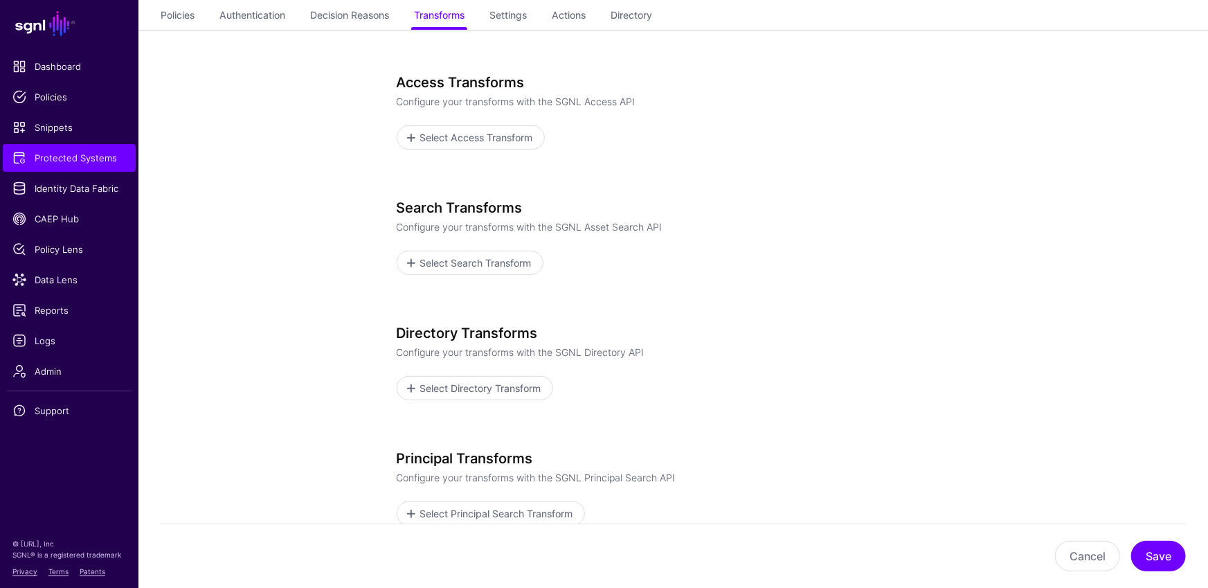
scroll to position [0, 0]
